Goal: Task Accomplishment & Management: Complete application form

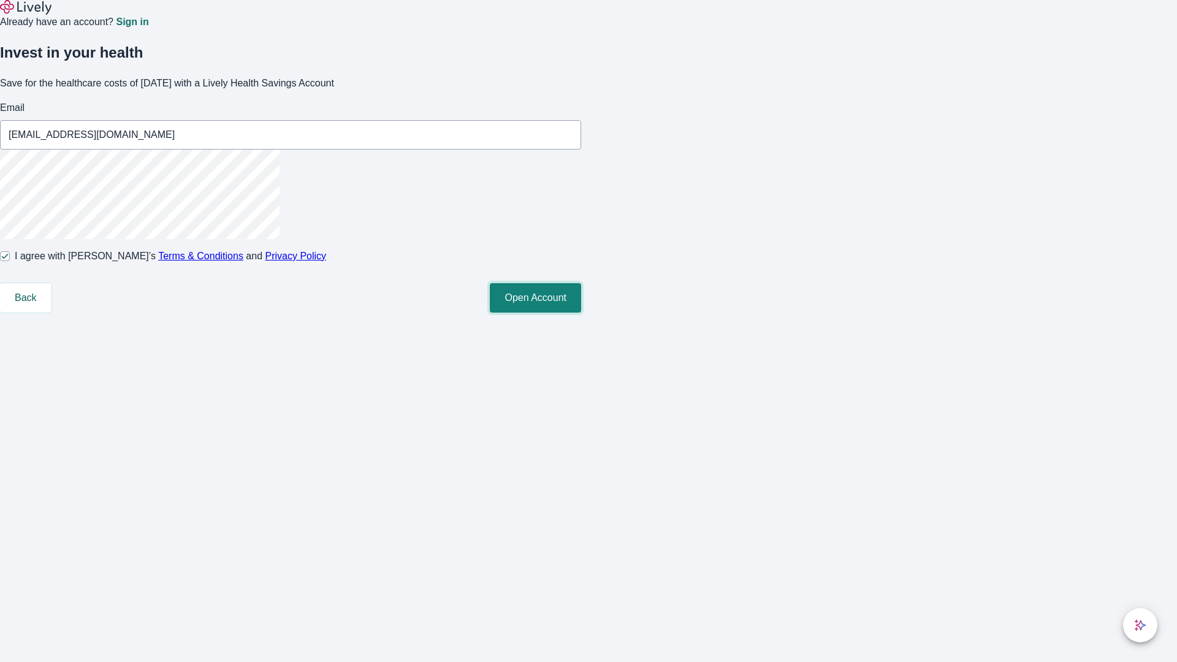
click at [581, 313] on button "Open Account" at bounding box center [535, 297] width 91 height 29
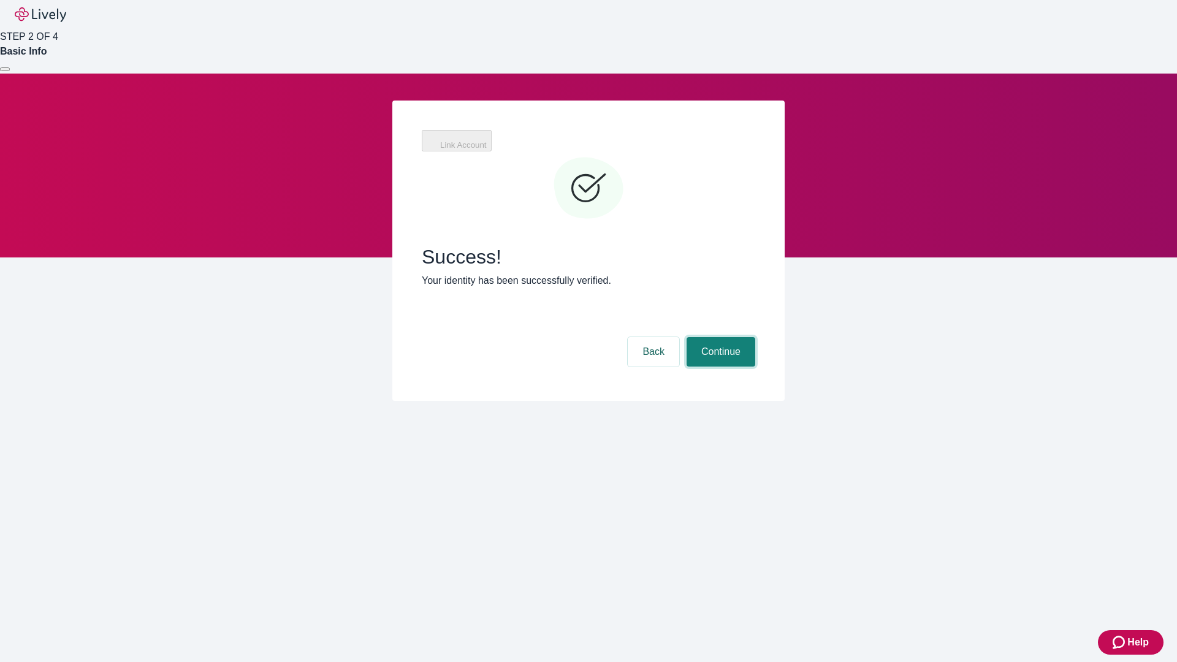
click at [719, 337] on button "Continue" at bounding box center [721, 351] width 69 height 29
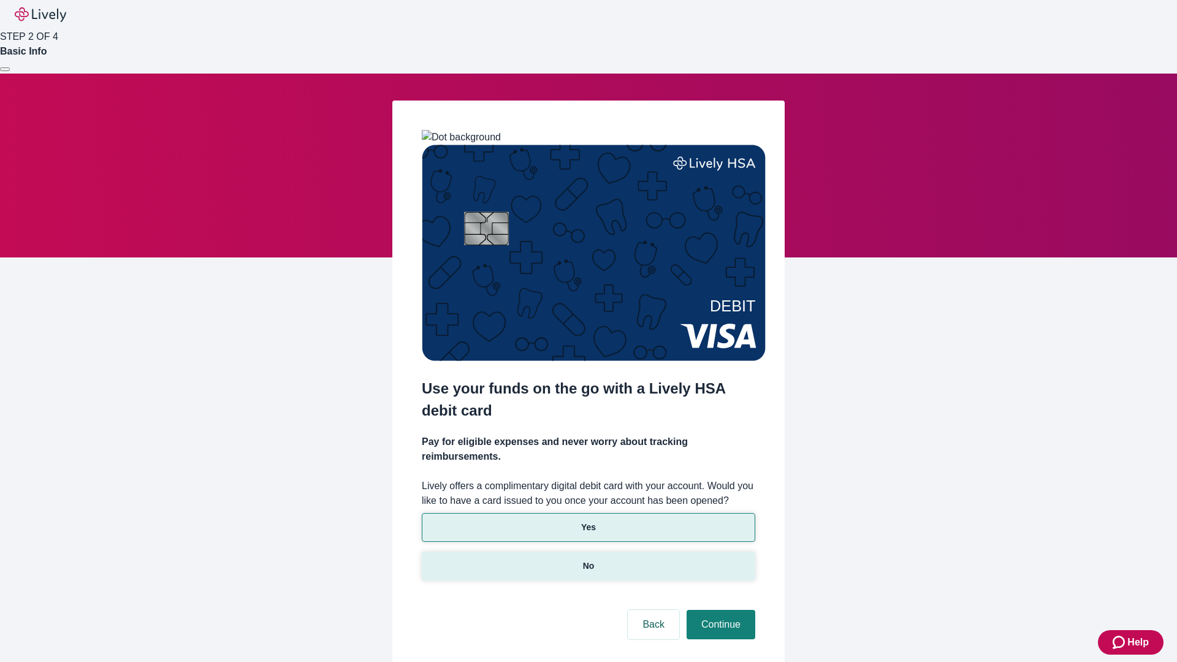
click at [588, 560] on p "No" at bounding box center [589, 566] width 12 height 13
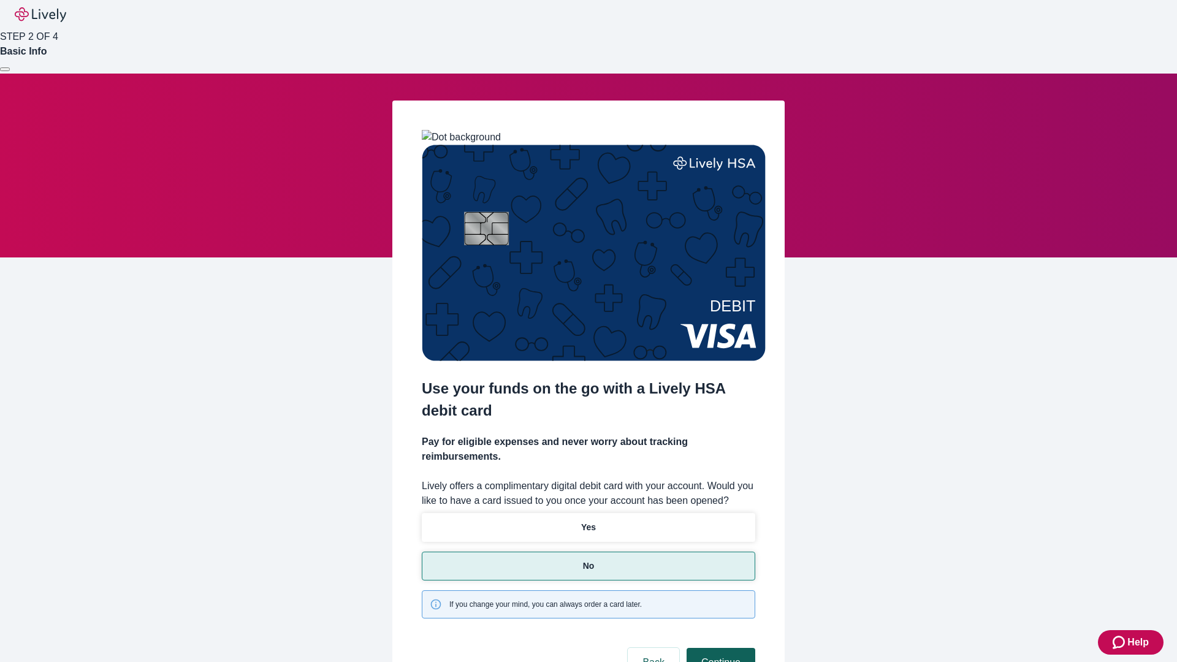
click at [719, 648] on button "Continue" at bounding box center [721, 662] width 69 height 29
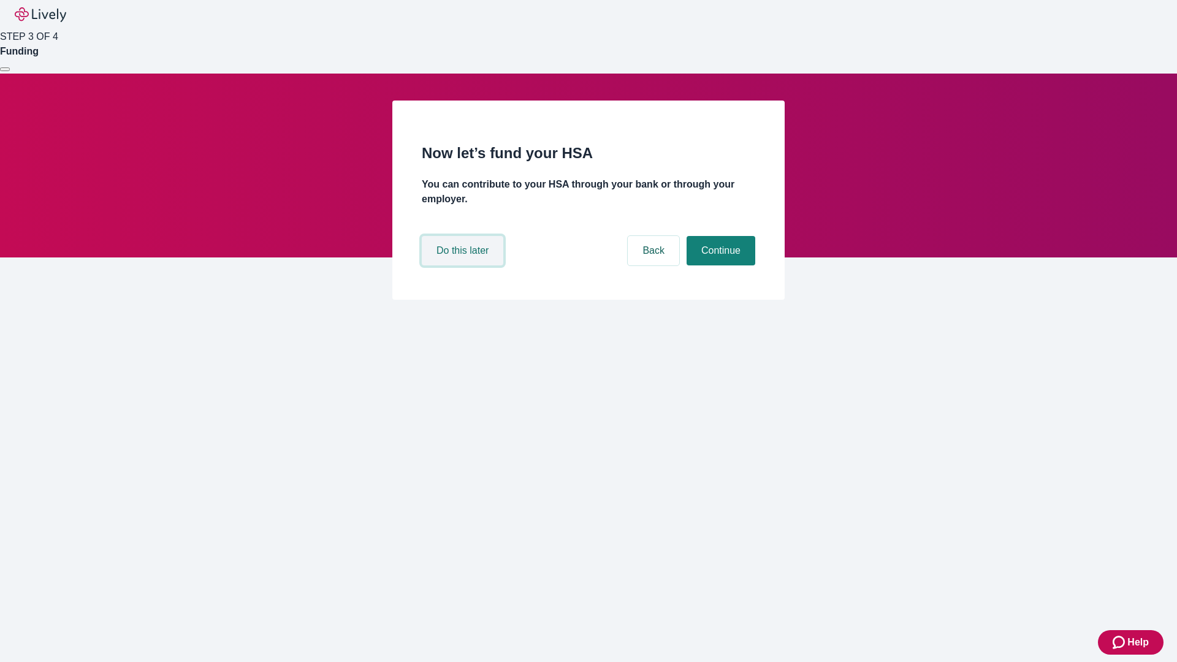
click at [464, 265] on button "Do this later" at bounding box center [463, 250] width 82 height 29
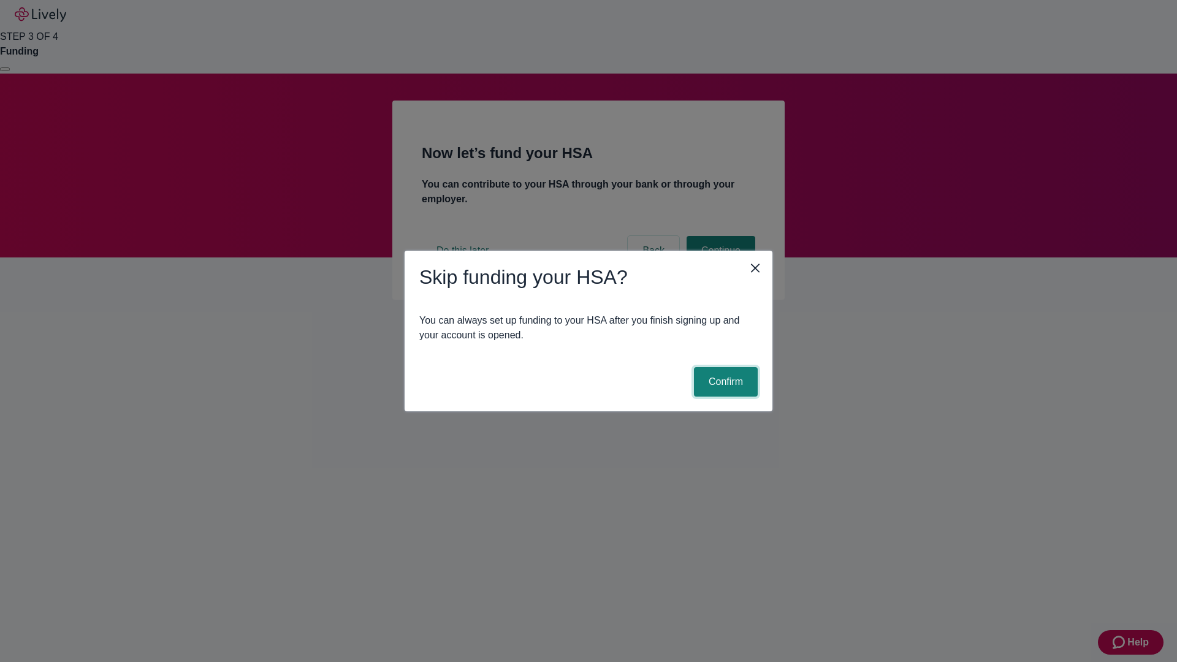
click at [724, 382] on button "Confirm" at bounding box center [726, 381] width 64 height 29
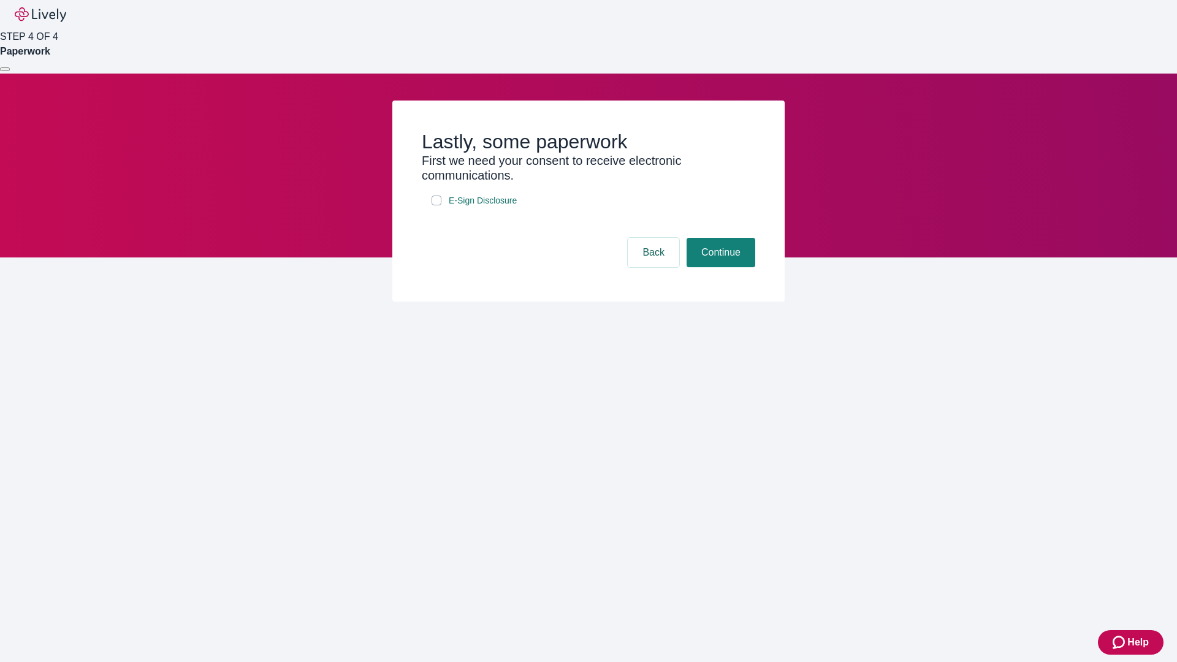
click at [437, 205] on input "E-Sign Disclosure" at bounding box center [437, 201] width 10 height 10
checkbox input "true"
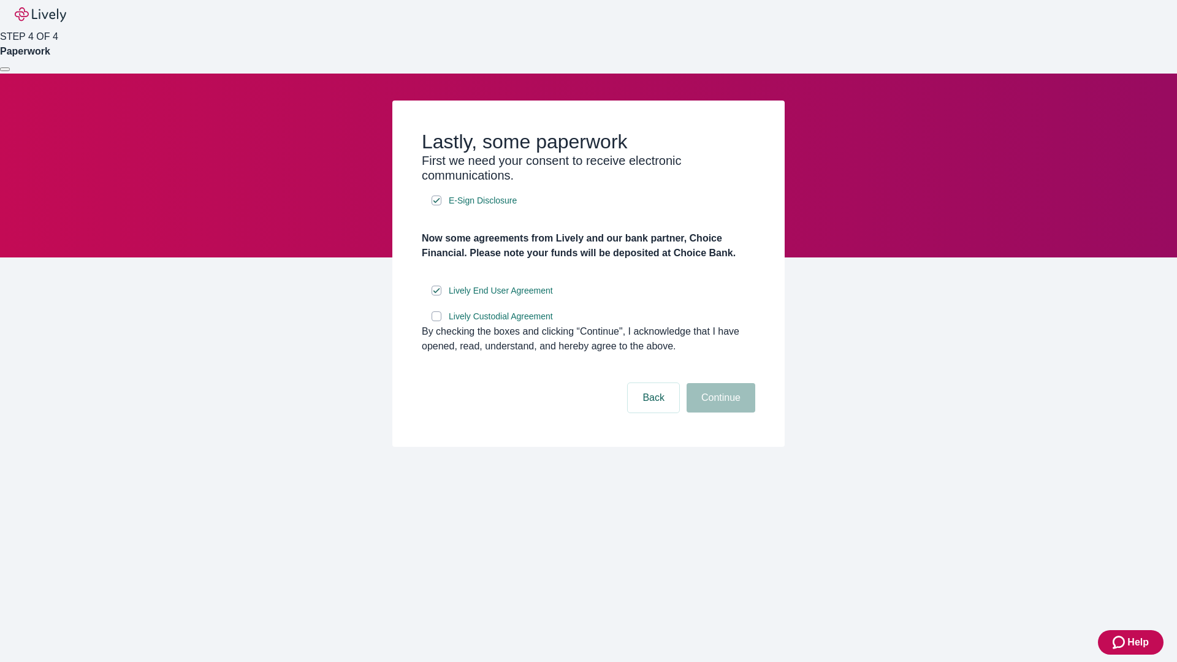
click at [437, 321] on input "Lively Custodial Agreement" at bounding box center [437, 316] width 10 height 10
checkbox input "true"
click at [719, 413] on button "Continue" at bounding box center [721, 397] width 69 height 29
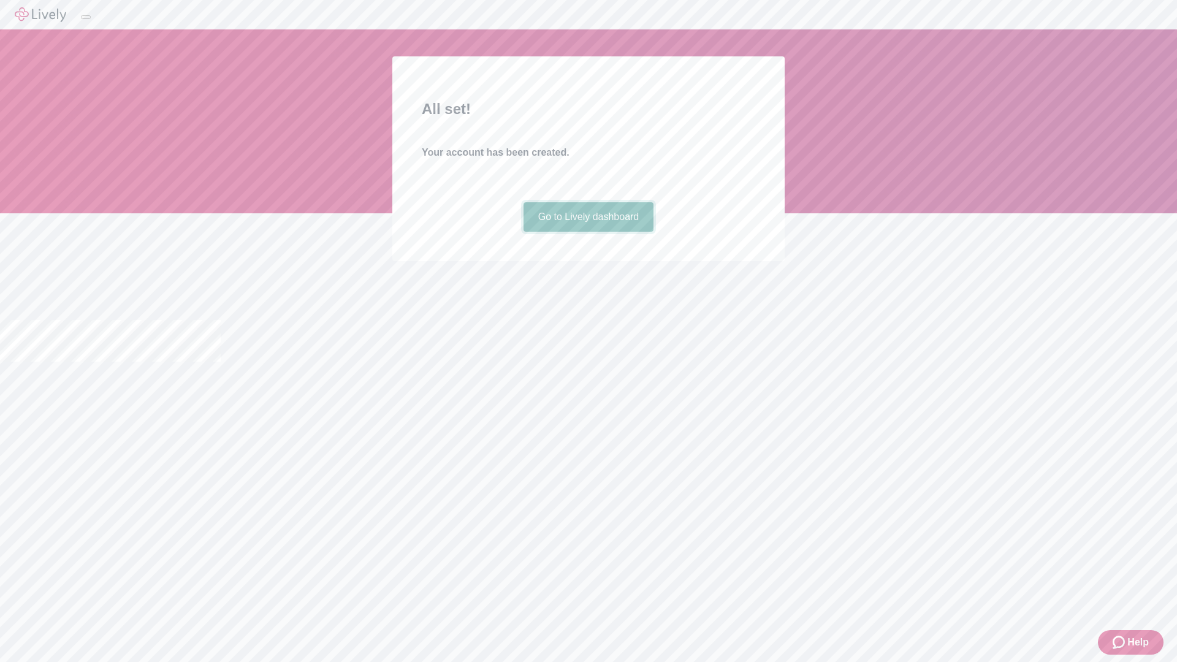
click at [588, 232] on link "Go to Lively dashboard" at bounding box center [589, 216] width 131 height 29
